Goal: Use online tool/utility: Utilize a website feature to perform a specific function

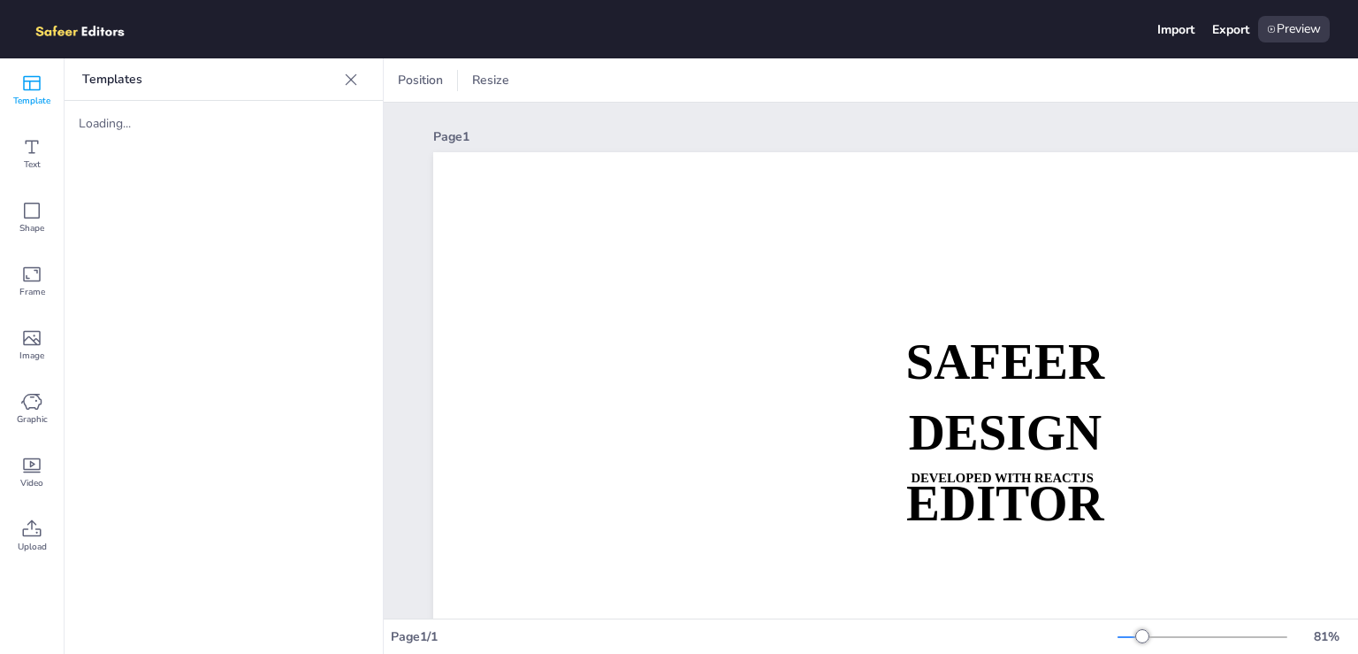
click at [224, 135] on div "Loading..." at bounding box center [224, 123] width 318 height 45
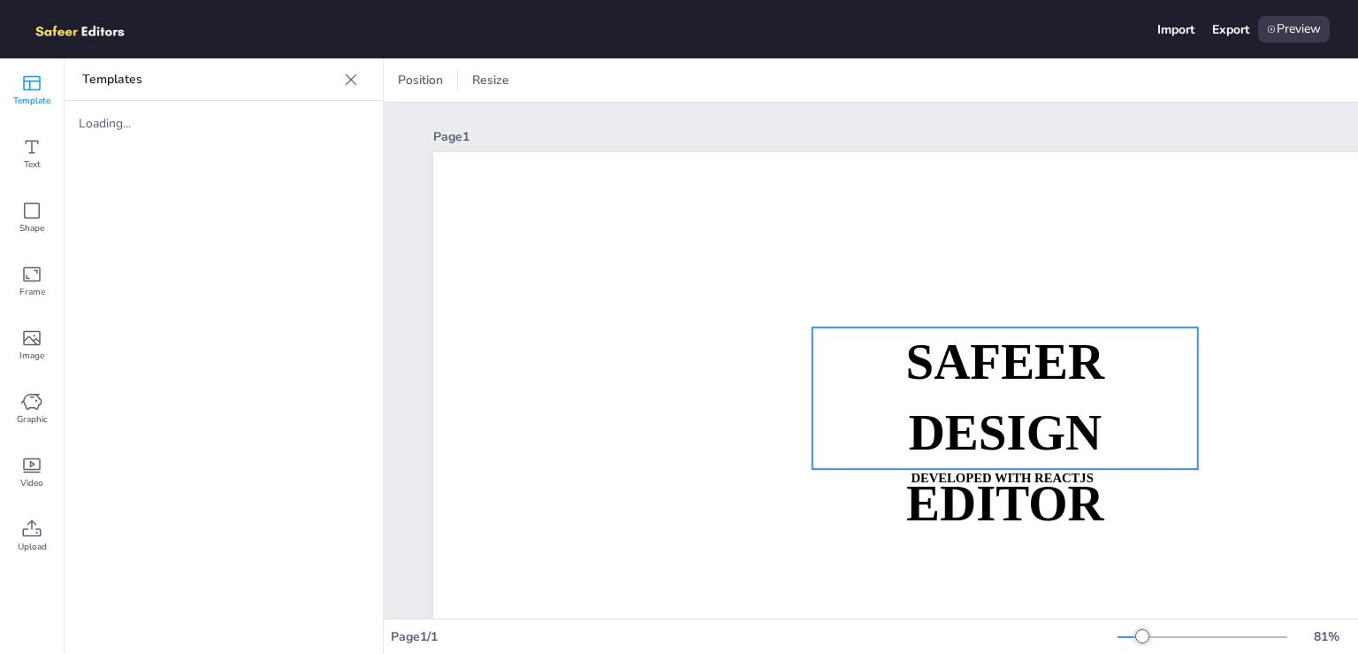
click at [934, 422] on strong "DESIGN EDITOR" at bounding box center [1005, 468] width 198 height 126
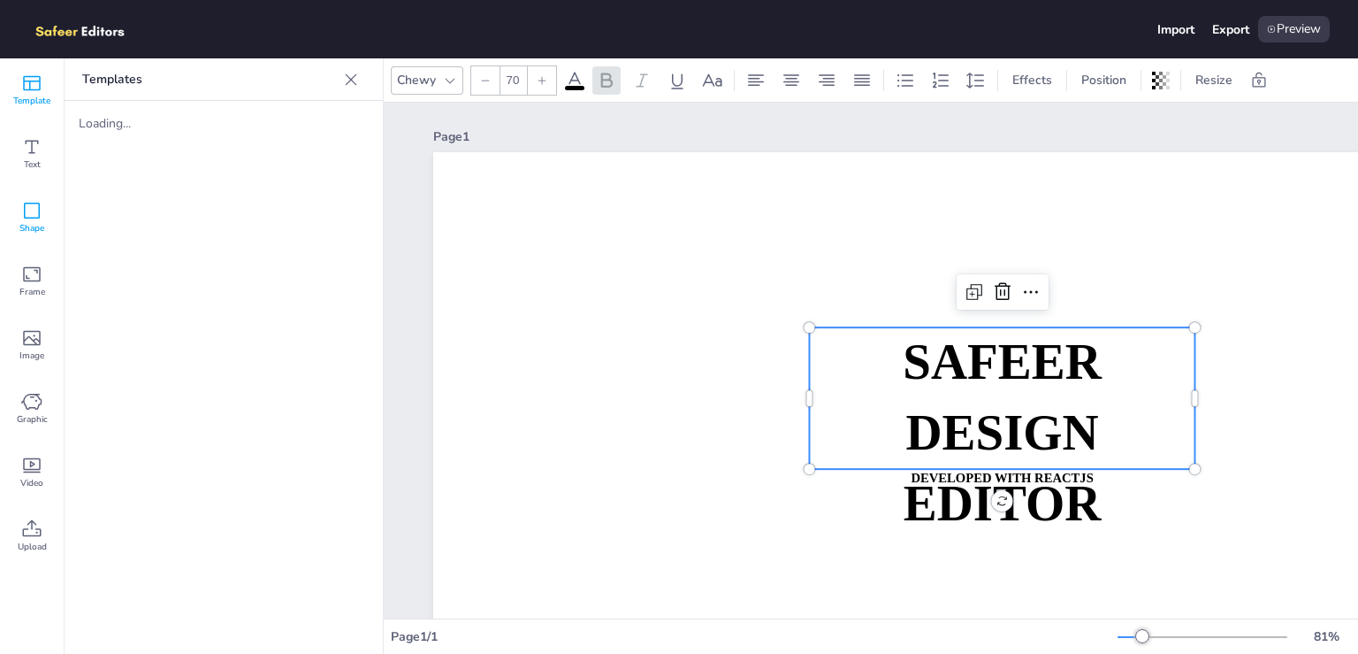
click at [61, 229] on div "Shape" at bounding box center [32, 218] width 64 height 64
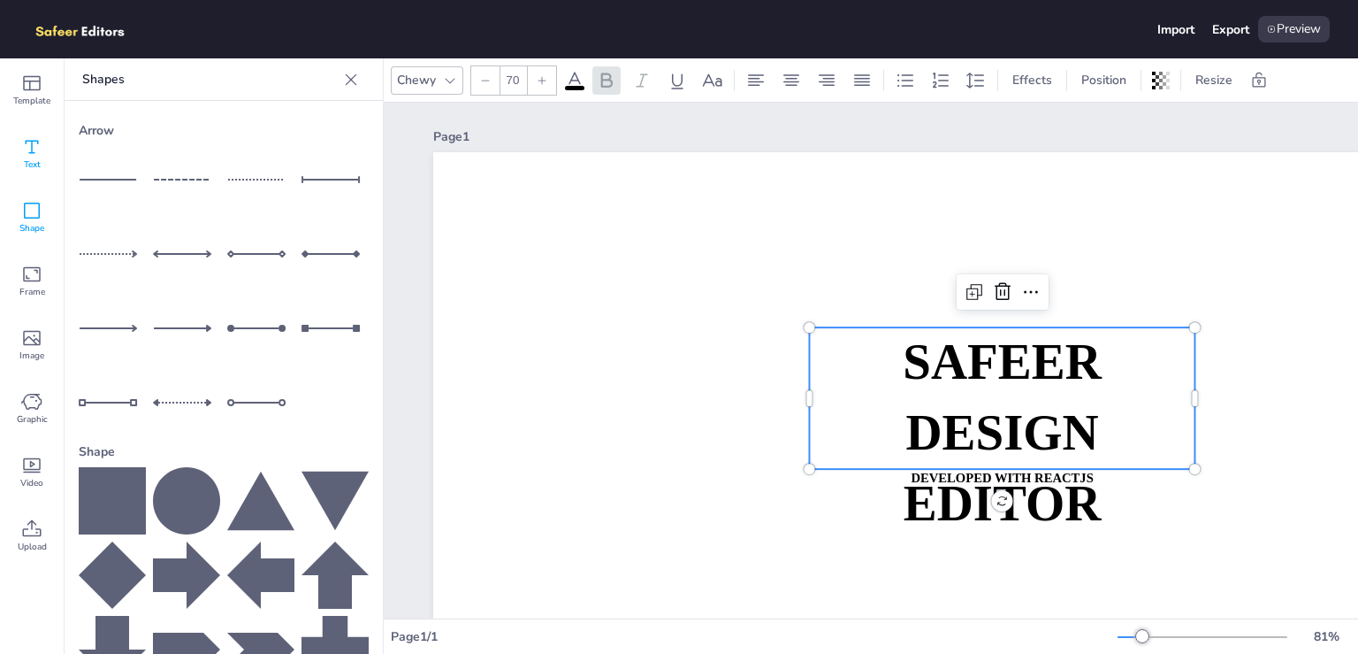
click at [25, 150] on icon at bounding box center [31, 146] width 21 height 21
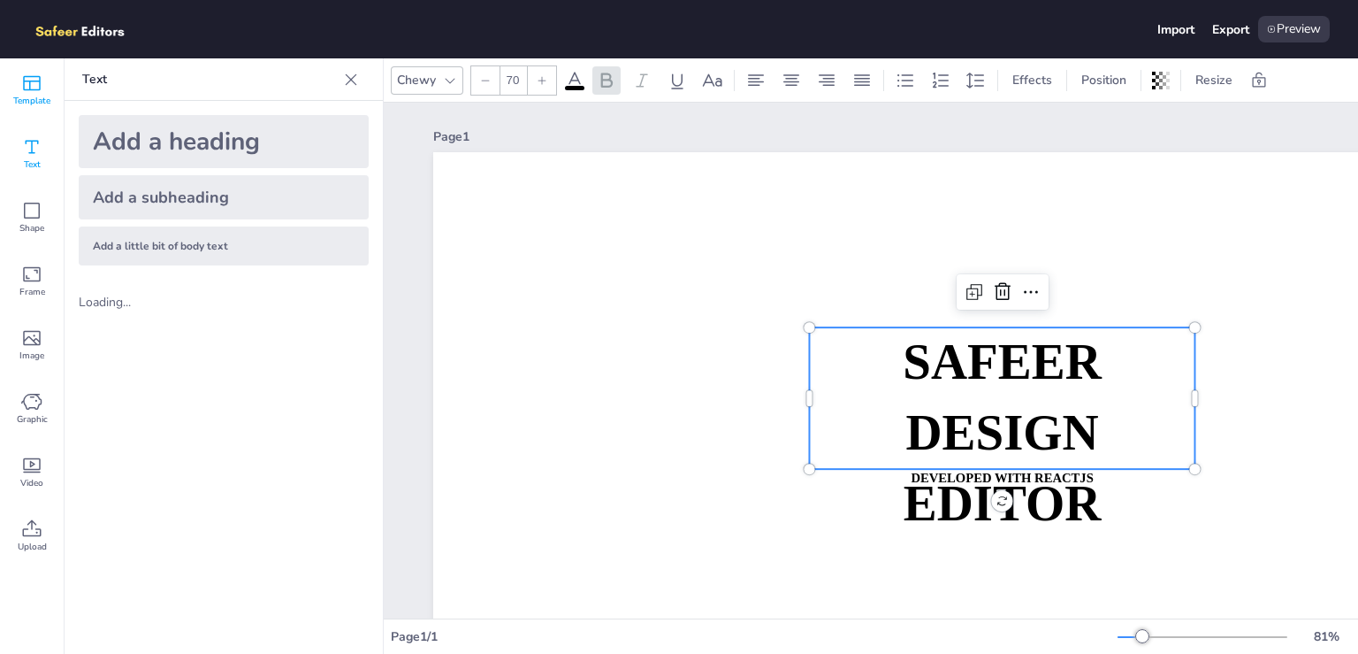
click at [43, 90] on div "Template" at bounding box center [32, 90] width 64 height 64
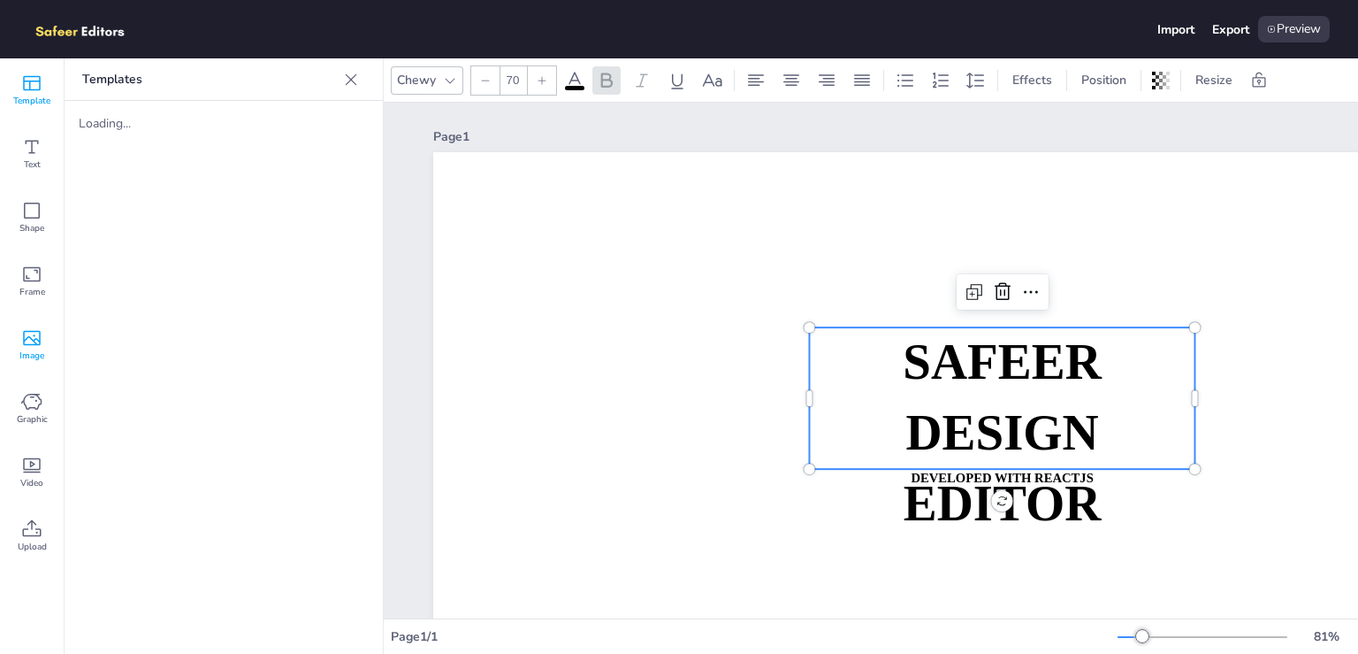
click at [35, 345] on icon at bounding box center [31, 337] width 21 height 21
click at [37, 416] on span "Graphic" at bounding box center [32, 419] width 31 height 14
click at [30, 490] on span "Video" at bounding box center [31, 483] width 23 height 14
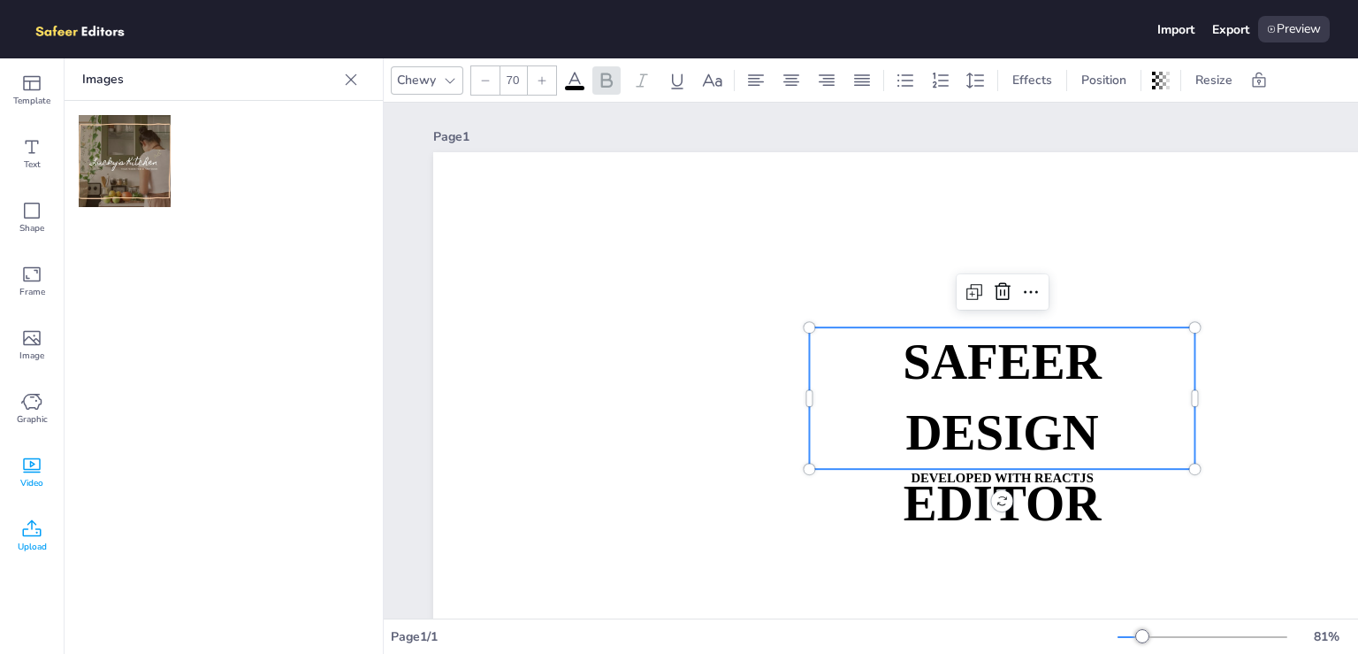
click at [31, 532] on icon at bounding box center [31, 528] width 21 height 21
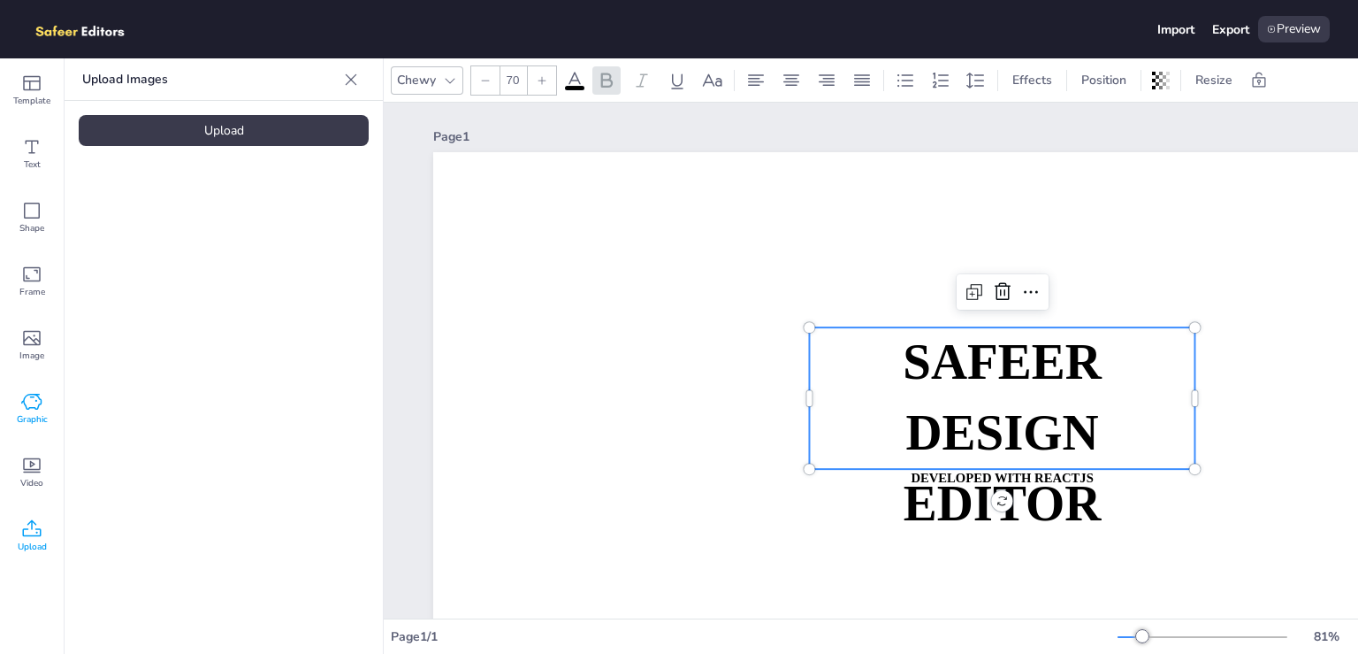
click at [30, 421] on span "Graphic" at bounding box center [32, 419] width 31 height 14
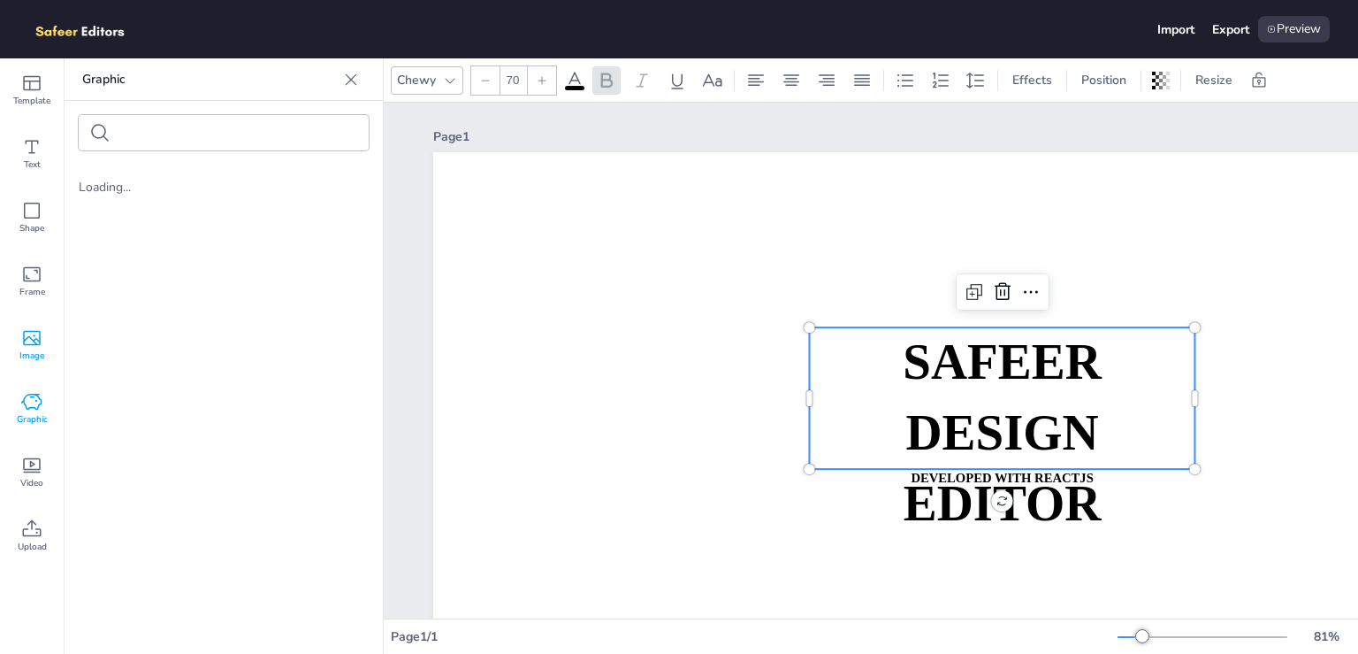
click at [24, 359] on span "Image" at bounding box center [31, 355] width 25 height 14
click at [31, 551] on span "Upload" at bounding box center [32, 546] width 29 height 14
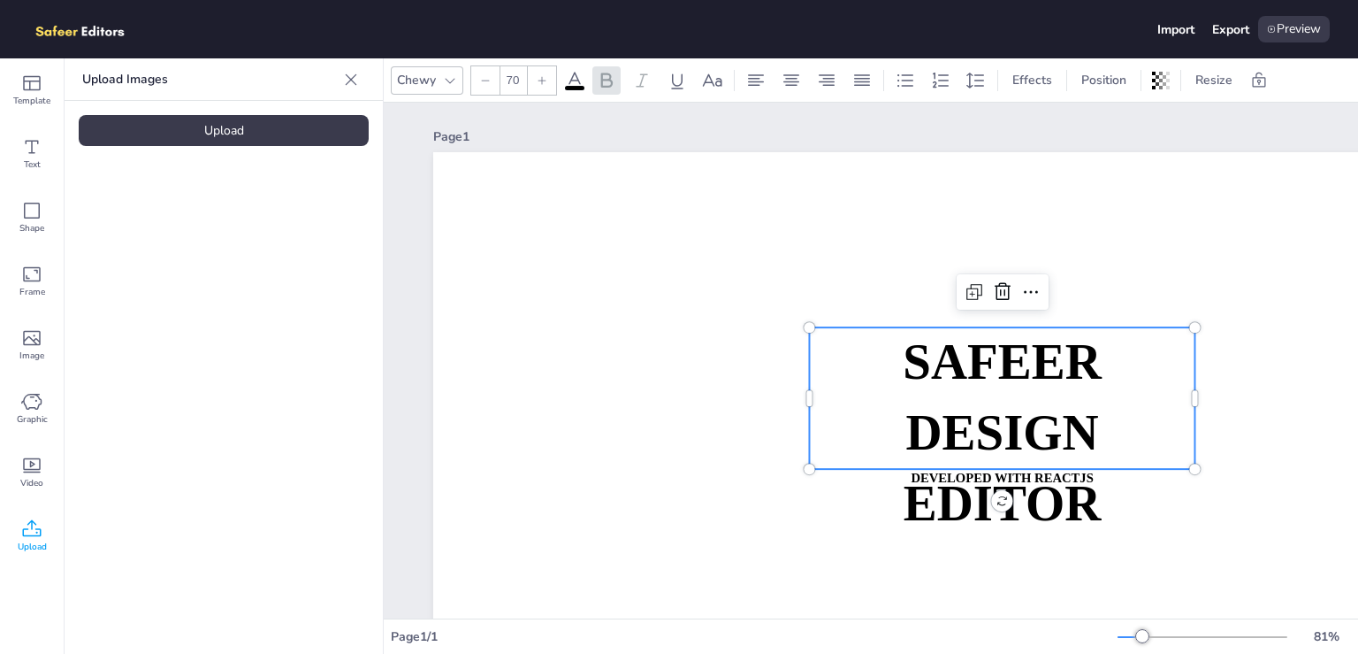
click at [286, 117] on div "Upload" at bounding box center [224, 130] width 290 height 31
click at [799, 83] on icon at bounding box center [791, 80] width 21 height 21
click at [1036, 398] on p "SAFEER" at bounding box center [1002, 362] width 386 height 71
click at [1029, 394] on p "SAFEER" at bounding box center [1002, 362] width 386 height 71
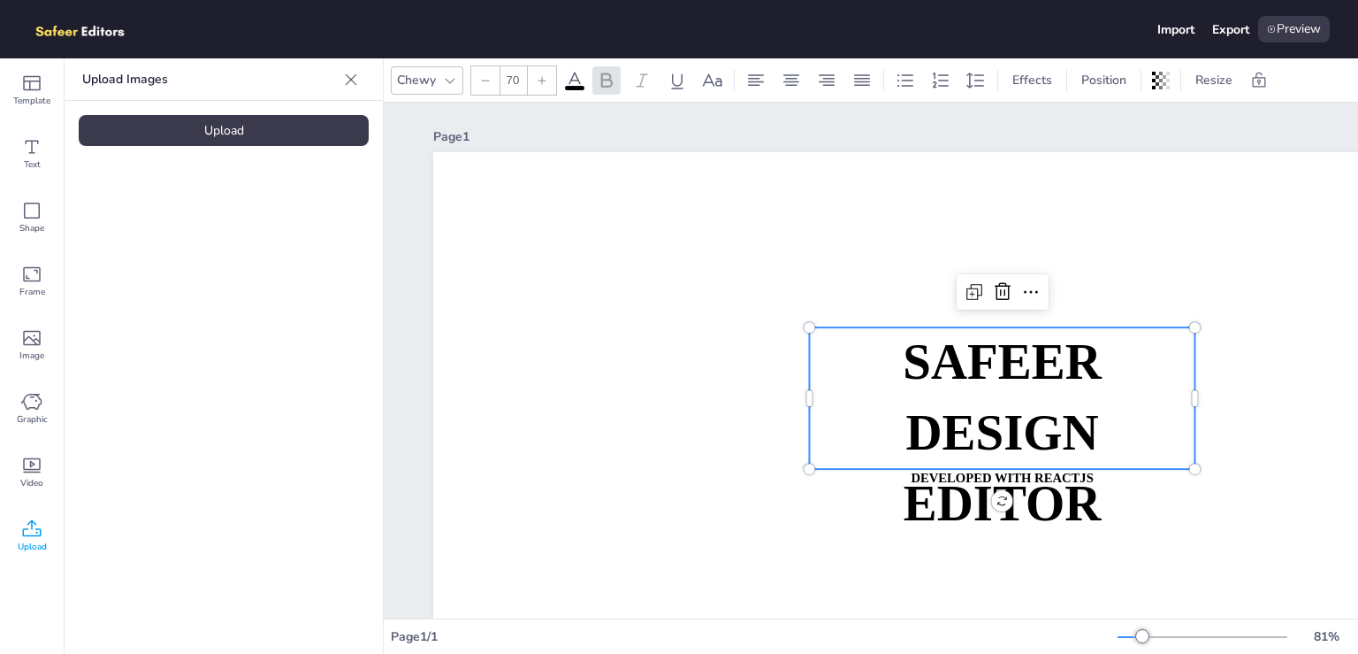
click at [1013, 340] on span "SAFEER" at bounding box center [1002, 361] width 199 height 55
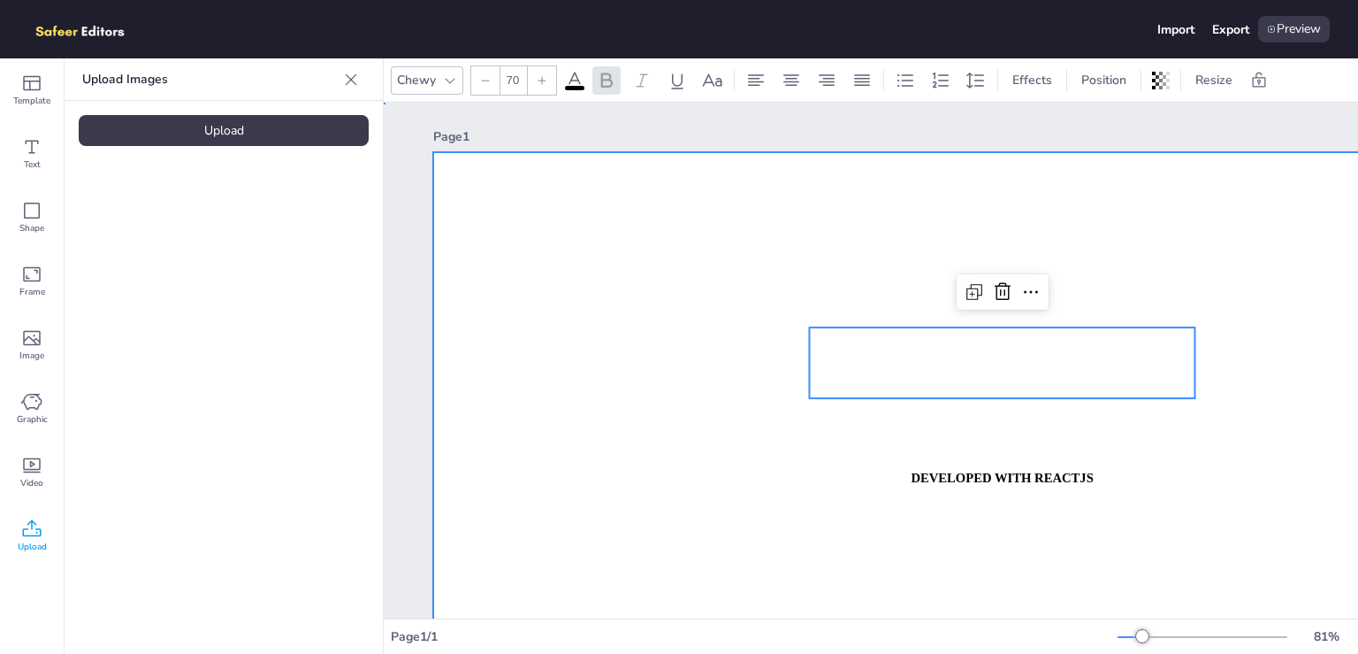
click at [646, 215] on div at bounding box center [1023, 484] width 1180 height 665
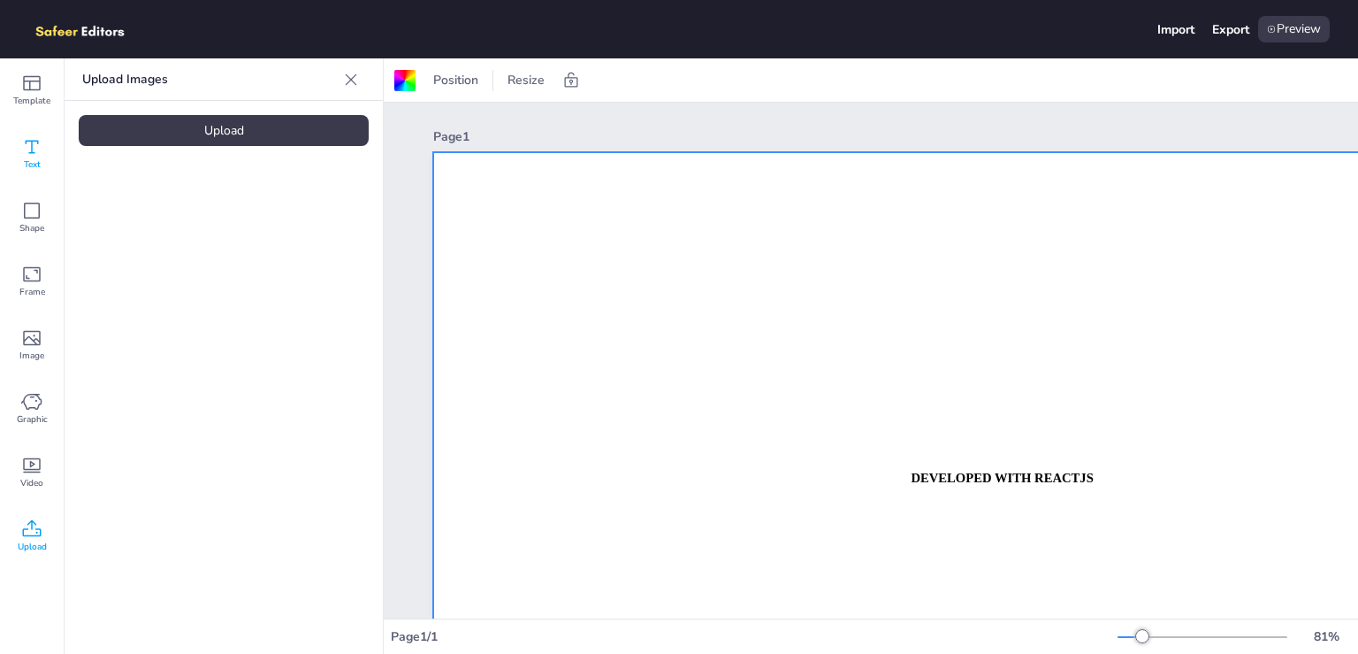
click at [44, 166] on div "Text" at bounding box center [32, 154] width 64 height 64
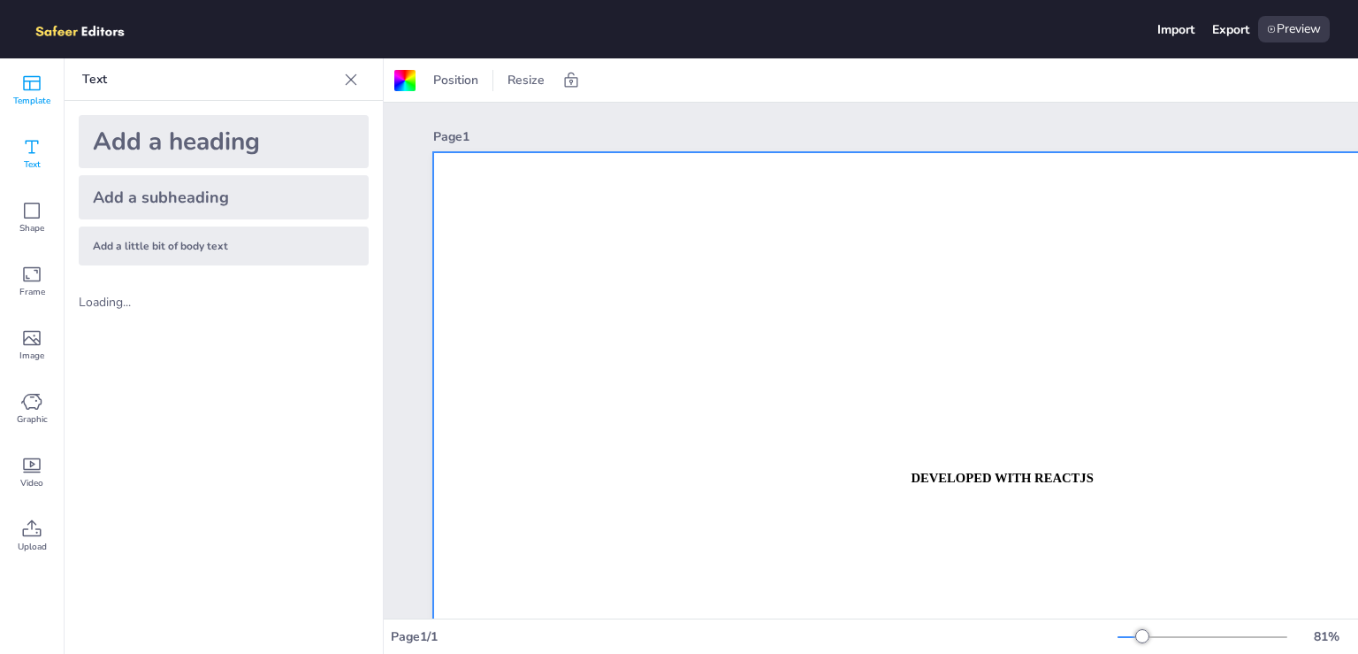
click at [40, 102] on span "Template" at bounding box center [31, 101] width 37 height 14
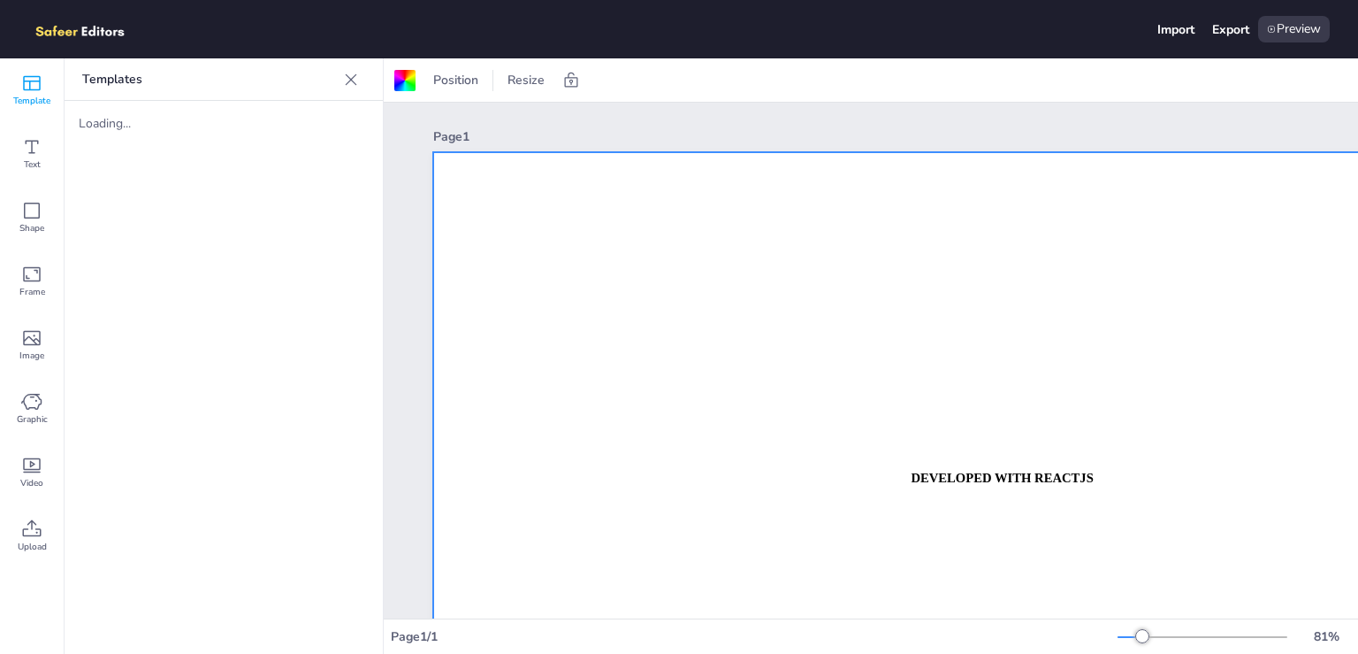
click at [154, 136] on div "Loading..." at bounding box center [224, 123] width 318 height 45
click at [34, 152] on icon at bounding box center [31, 146] width 21 height 21
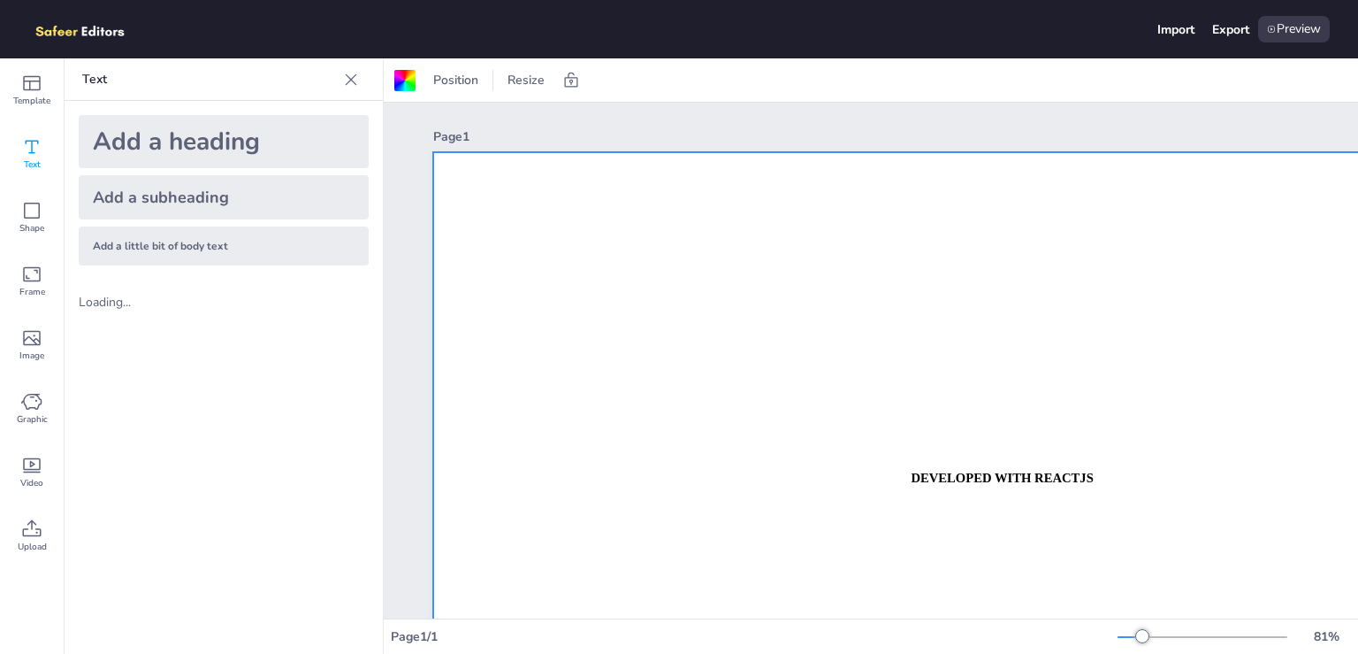
click at [207, 141] on div "Add a heading" at bounding box center [224, 141] width 290 height 53
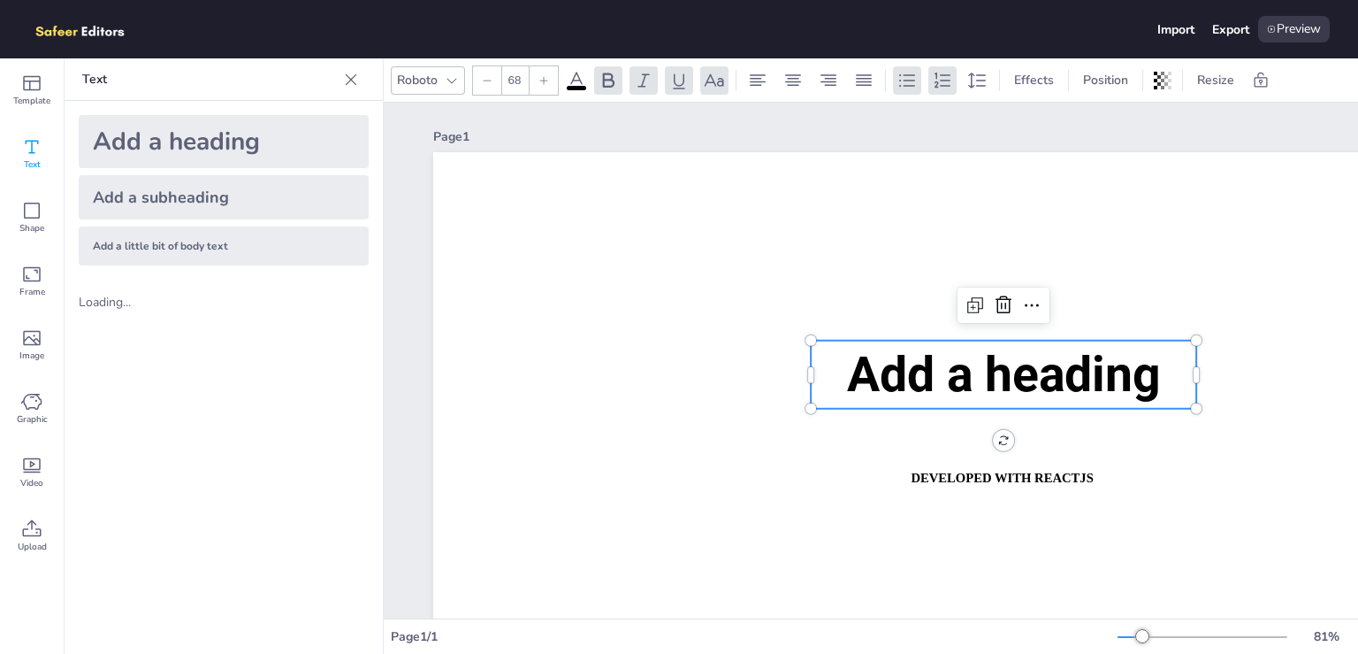
click at [1030, 372] on span "Add a heading" at bounding box center [1004, 373] width 314 height 57
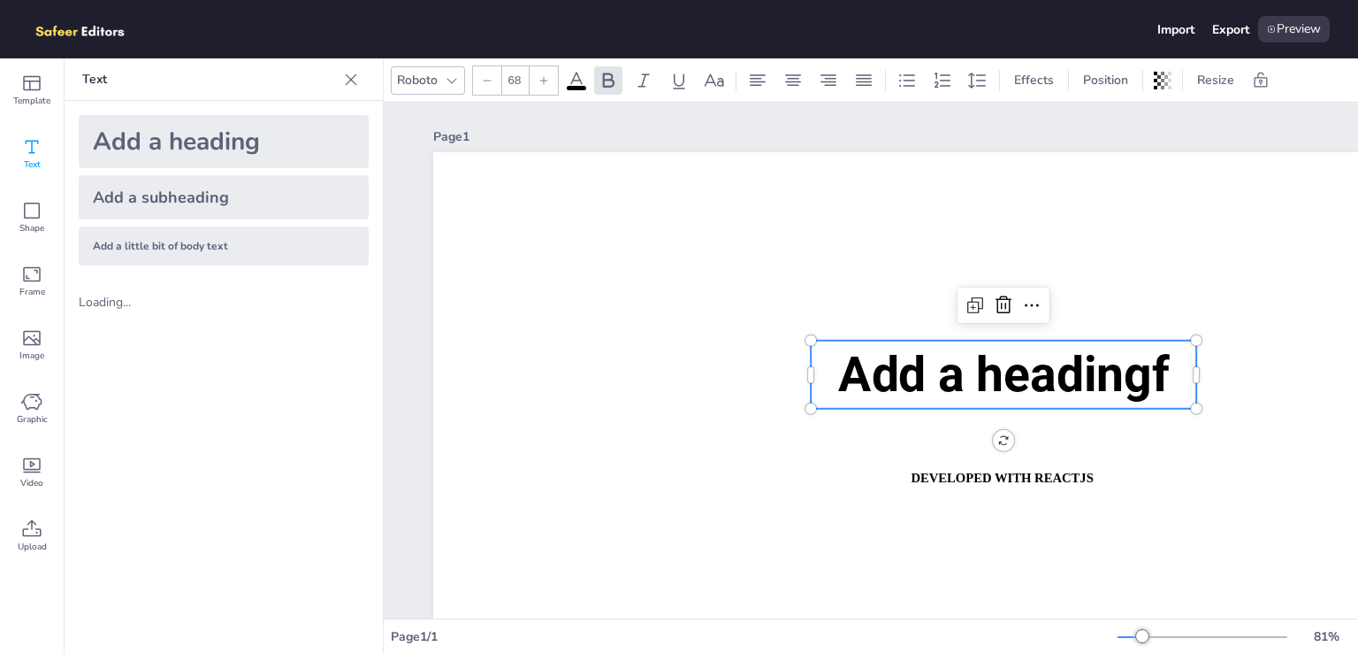
click at [534, 83] on div at bounding box center [544, 80] width 28 height 28
click at [479, 86] on div at bounding box center [487, 80] width 28 height 28
click at [482, 86] on div at bounding box center [487, 80] width 28 height 28
click at [483, 86] on div at bounding box center [487, 80] width 28 height 28
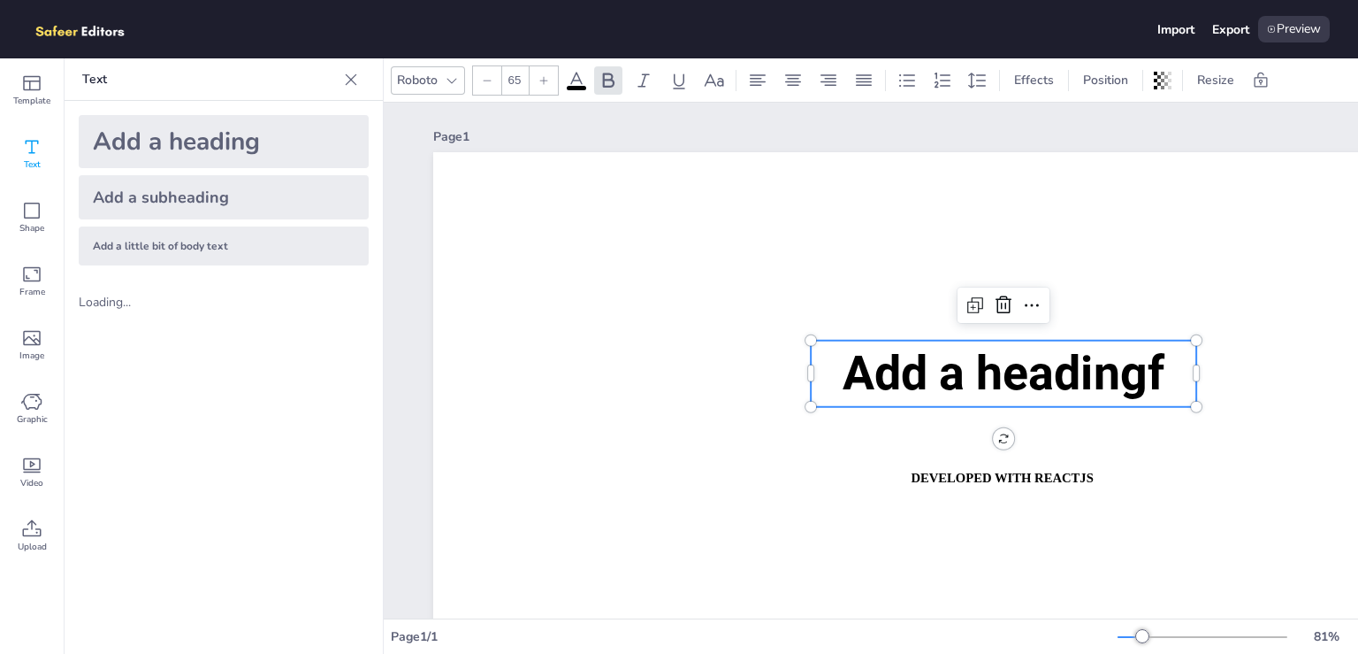
click at [483, 86] on div at bounding box center [487, 80] width 28 height 28
click at [485, 86] on div at bounding box center [487, 80] width 28 height 28
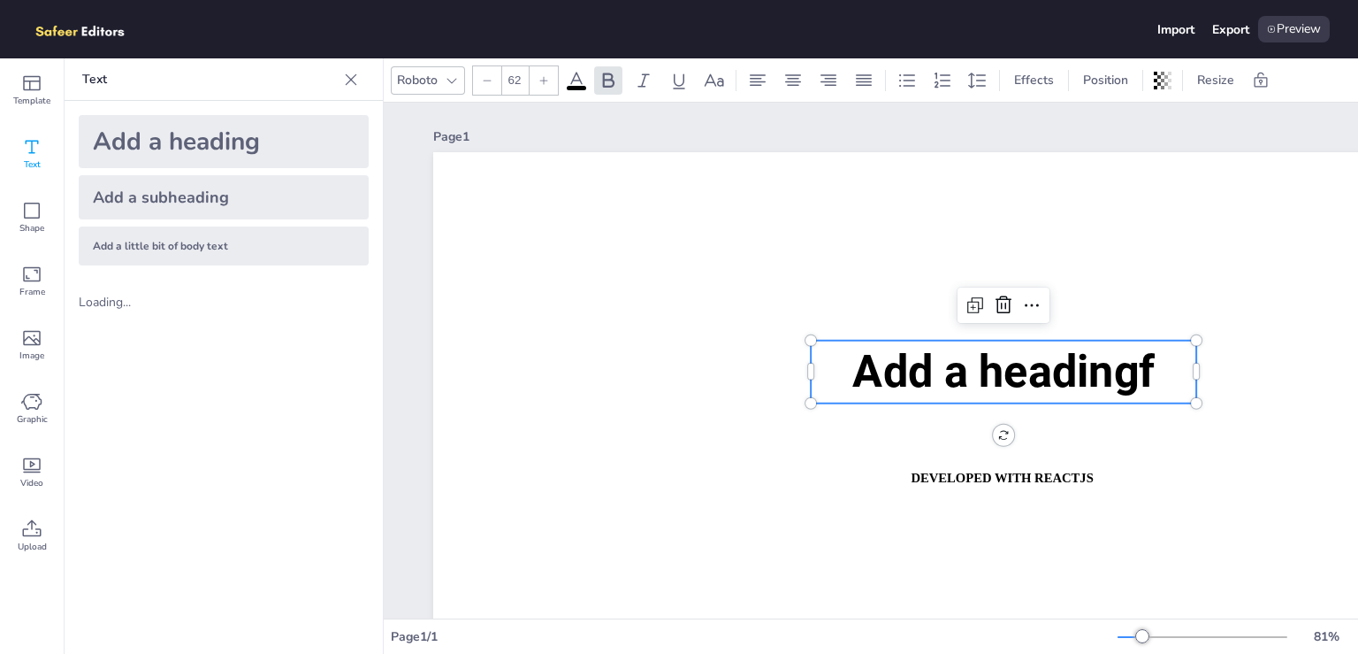
click at [486, 86] on div at bounding box center [487, 80] width 28 height 28
click at [465, 73] on div "Roboto 61 Effects Position Resize" at bounding box center [841, 80] width 900 height 30
click at [458, 78] on icon at bounding box center [452, 80] width 14 height 14
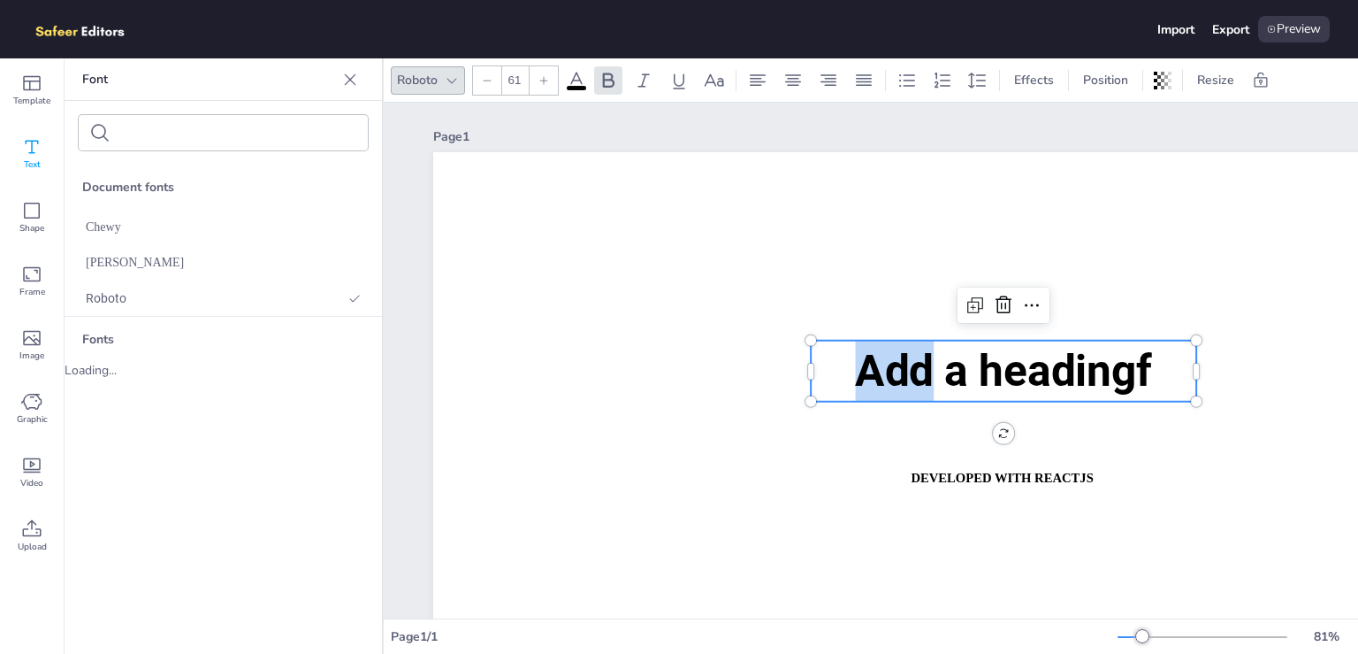
drag, startPoint x: 935, startPoint y: 394, endPoint x: 578, endPoint y: 117, distance: 451.8
click at [853, 372] on p "Add a headingf" at bounding box center [1004, 370] width 386 height 61
click at [493, 83] on div at bounding box center [487, 80] width 28 height 28
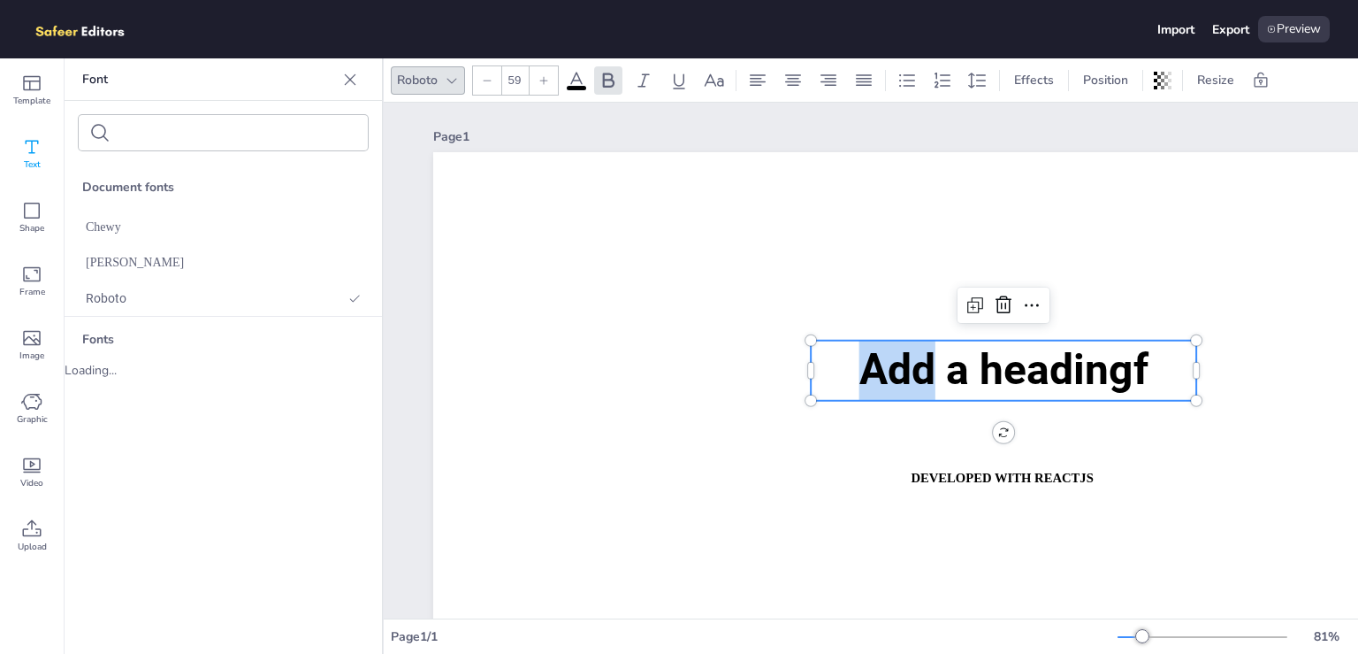
type input "58"
click at [812, 80] on div "Roboto 58 Effects Position Resize" at bounding box center [841, 80] width 900 height 30
click at [794, 84] on icon at bounding box center [793, 79] width 16 height 11
click at [844, 68] on div "Roboto 58 Effects Position Resize" at bounding box center [841, 80] width 900 height 30
click at [826, 75] on icon at bounding box center [829, 79] width 16 height 11
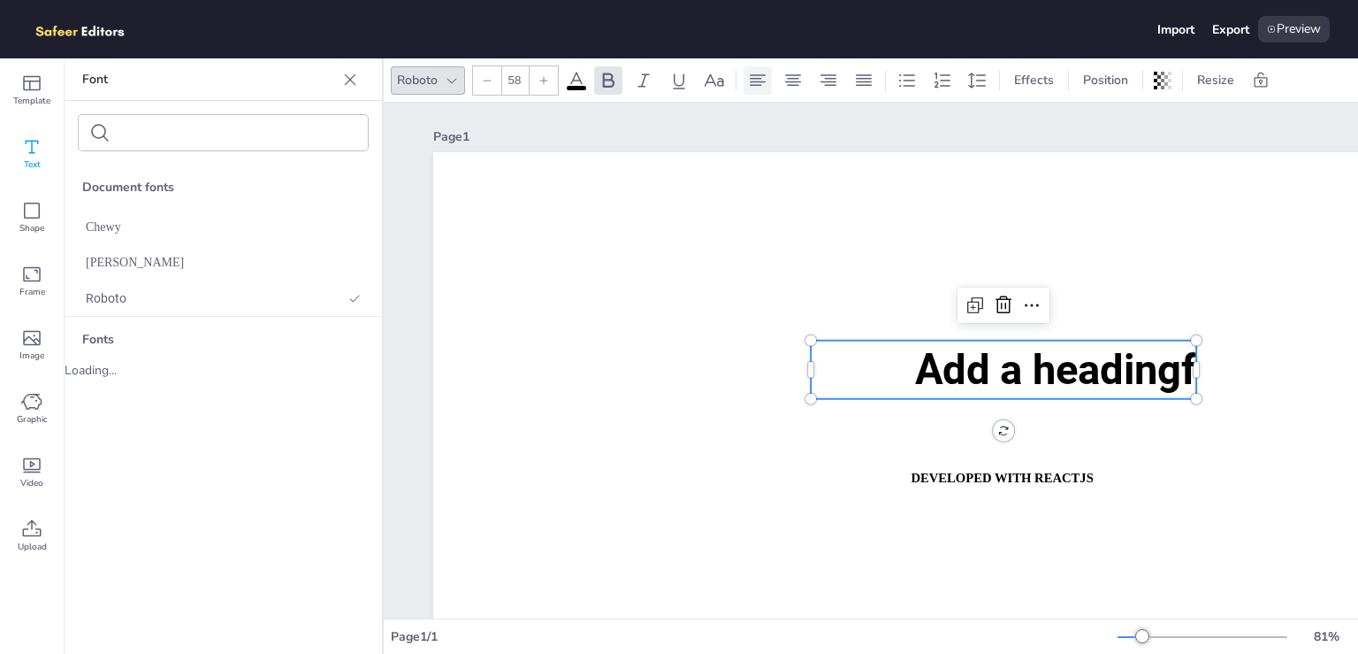
click at [745, 80] on div at bounding box center [758, 80] width 28 height 28
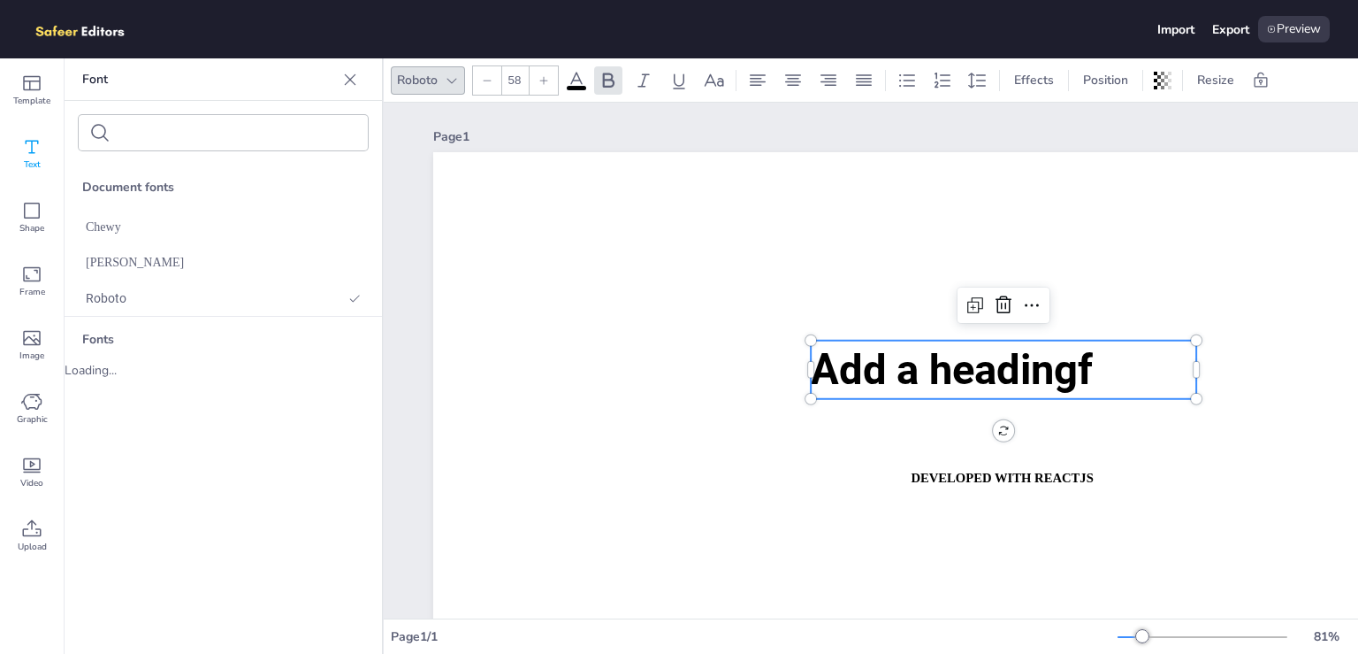
click at [450, 77] on icon at bounding box center [452, 80] width 14 height 14
click at [432, 88] on div "Roboto" at bounding box center [418, 80] width 48 height 24
click at [27, 270] on icon at bounding box center [31, 274] width 21 height 21
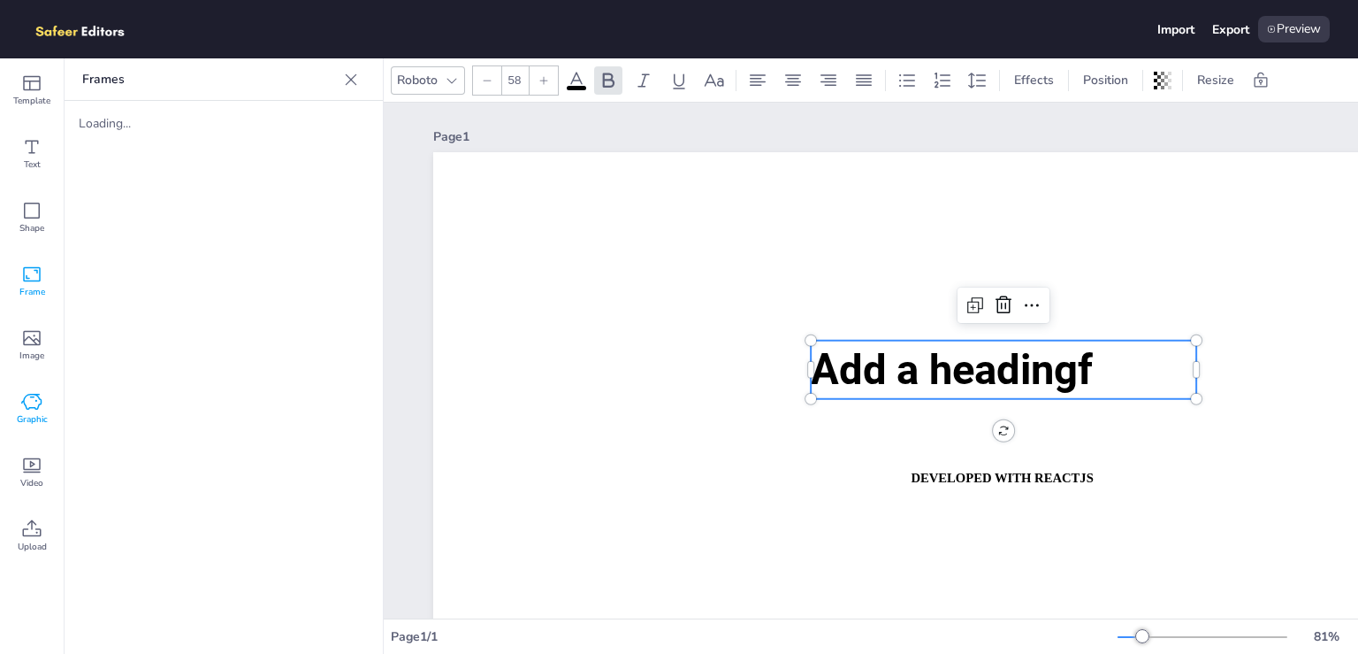
click at [37, 432] on div "Graphic" at bounding box center [32, 409] width 64 height 64
click at [34, 477] on span "Video" at bounding box center [31, 483] width 23 height 14
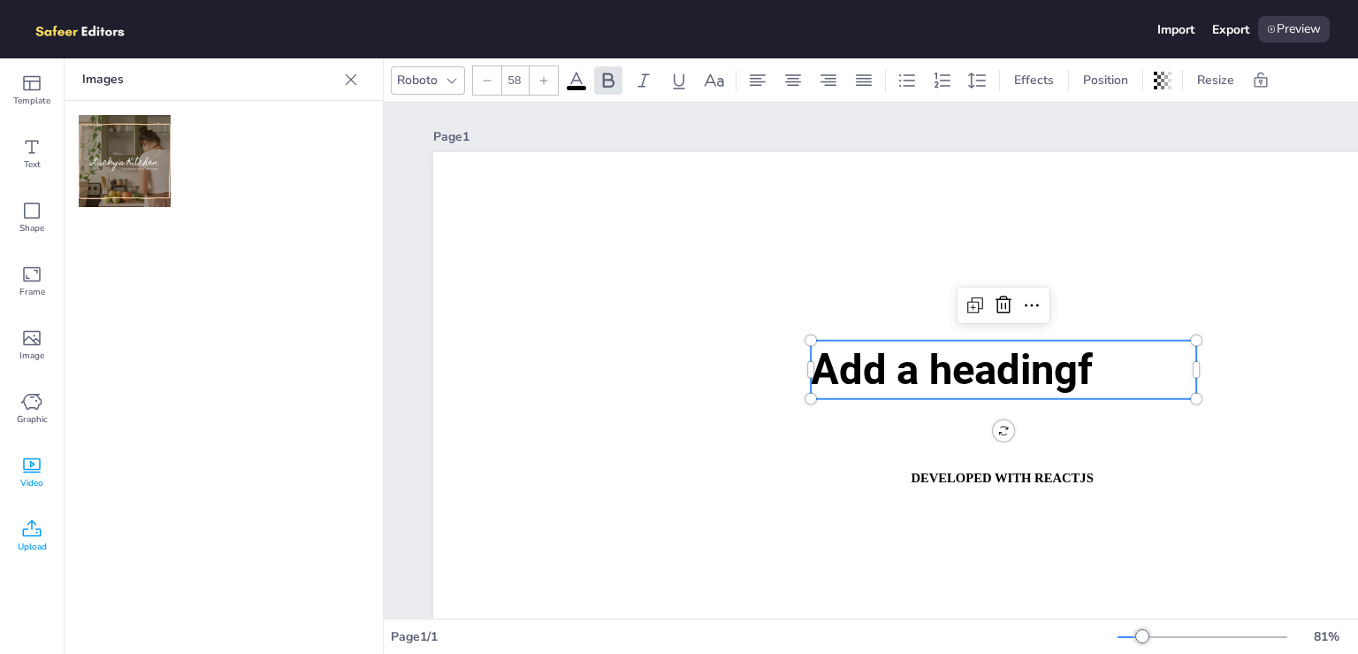
click at [34, 554] on span "Upload" at bounding box center [32, 546] width 29 height 14
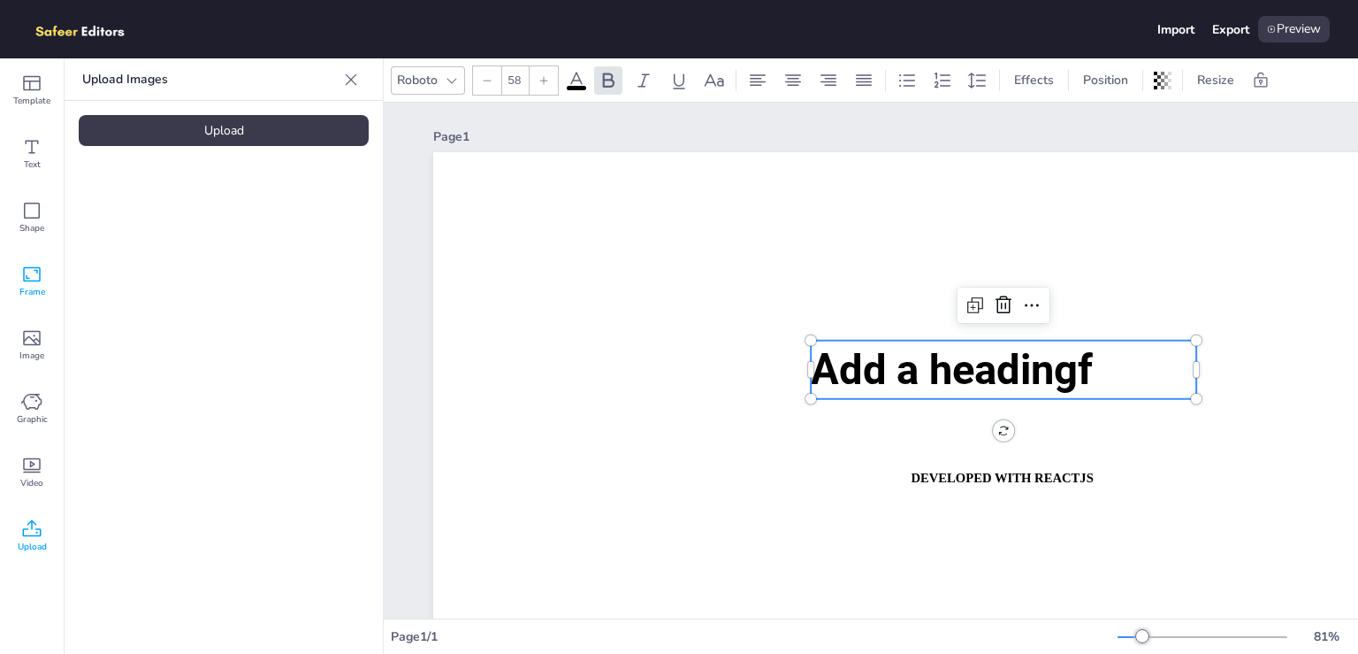
click at [35, 277] on icon at bounding box center [31, 274] width 21 height 21
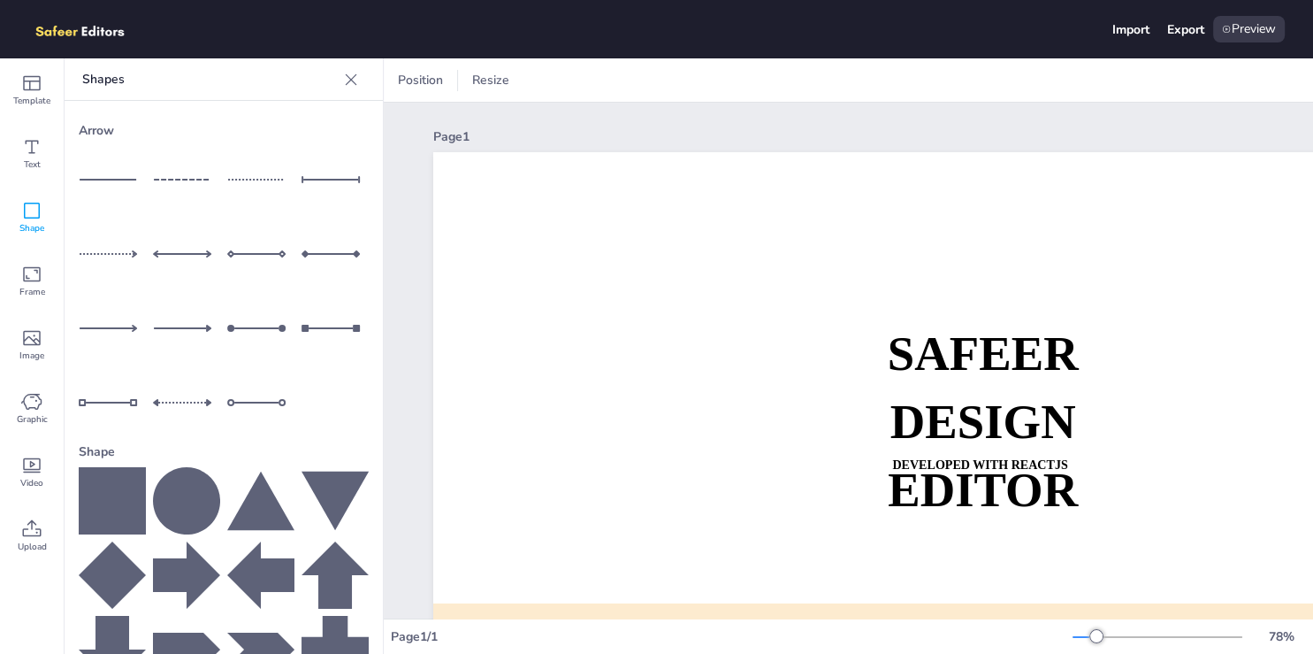
click at [227, 547] on icon at bounding box center [260, 574] width 67 height 67
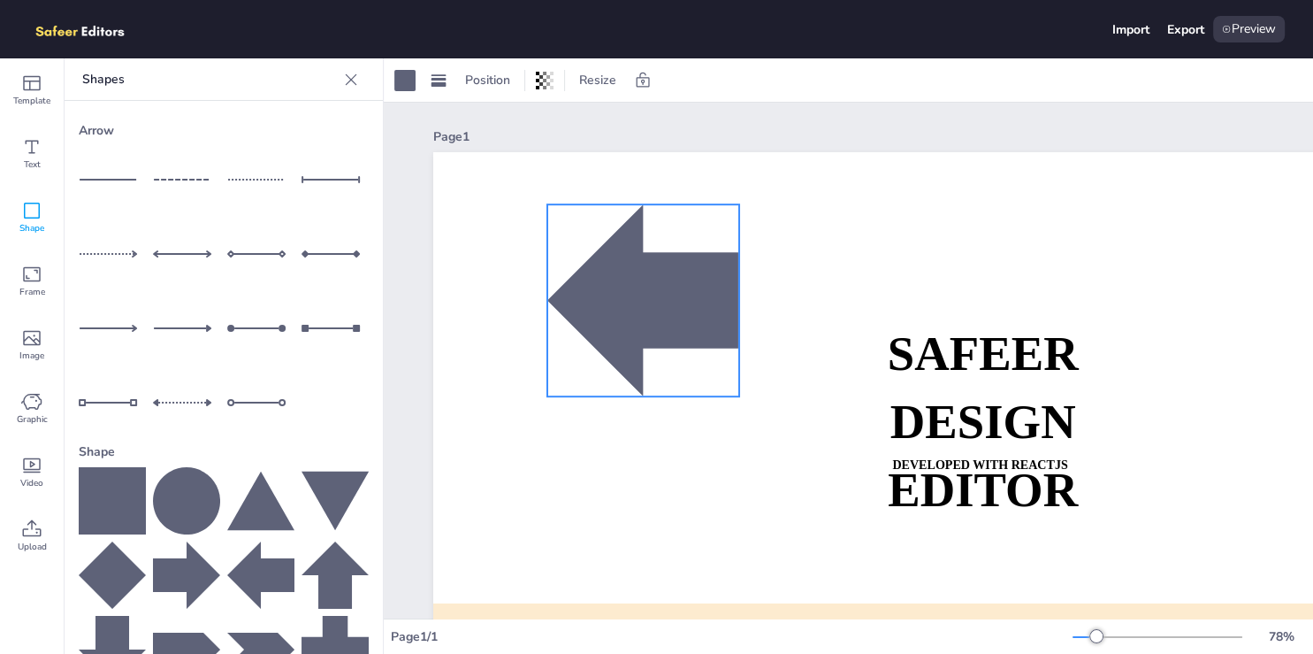
drag, startPoint x: 1056, startPoint y: 530, endPoint x: 625, endPoint y: 288, distance: 493.7
click at [625, 286] on div at bounding box center [643, 300] width 192 height 192
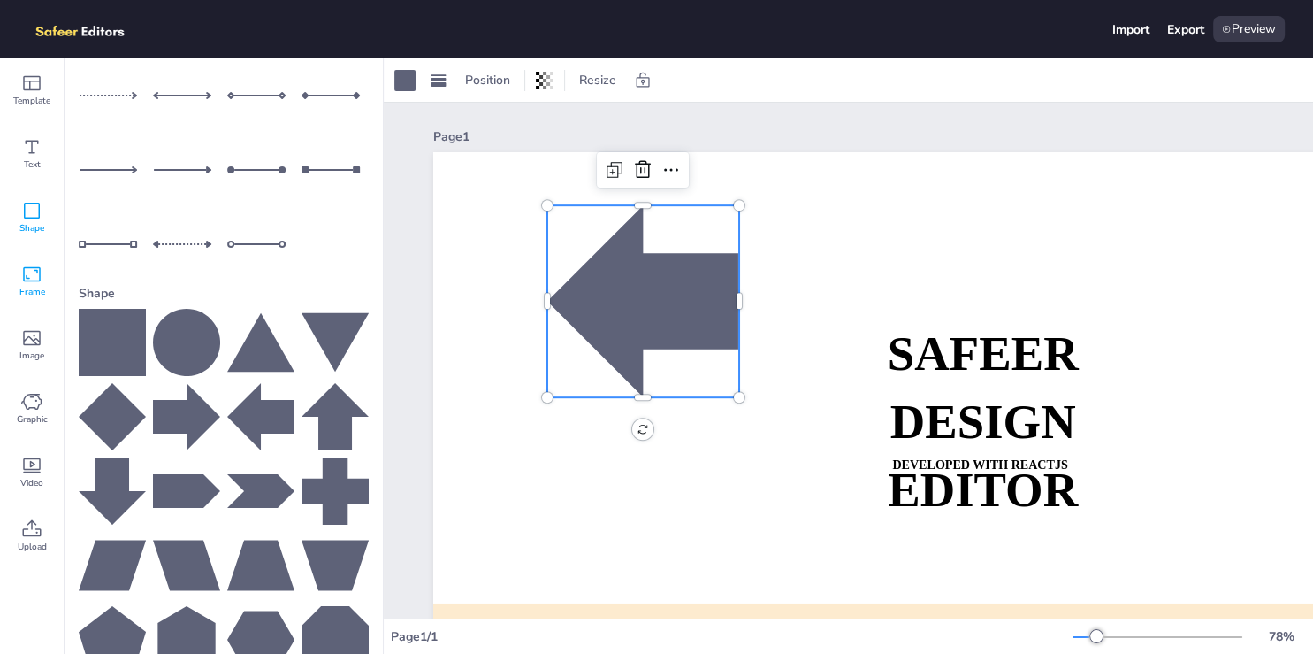
click at [36, 282] on icon at bounding box center [31, 274] width 21 height 21
